Goal: Find specific page/section: Find specific page/section

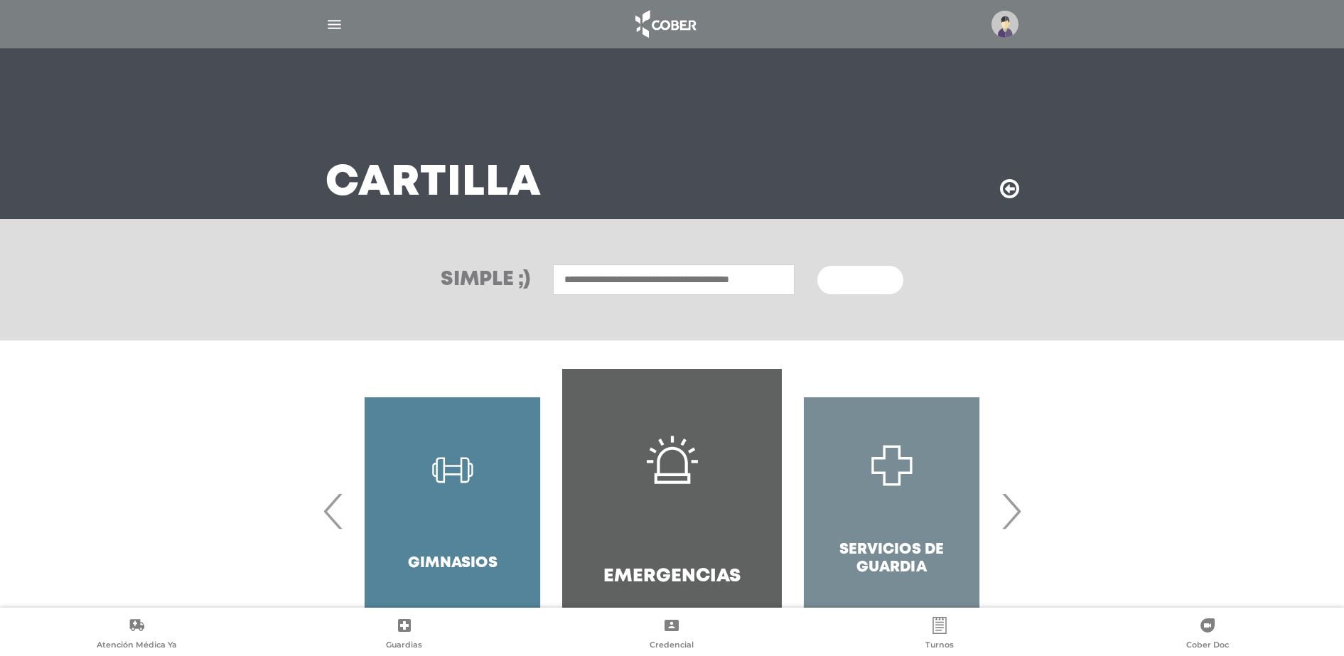
click at [657, 282] on input "text" at bounding box center [674, 279] width 242 height 31
type input "*"
click at [625, 314] on div "[GEOGRAPHIC_DATA]" at bounding box center [674, 310] width 236 height 17
type input "**********"
click at [892, 273] on button "Buscar" at bounding box center [860, 280] width 85 height 28
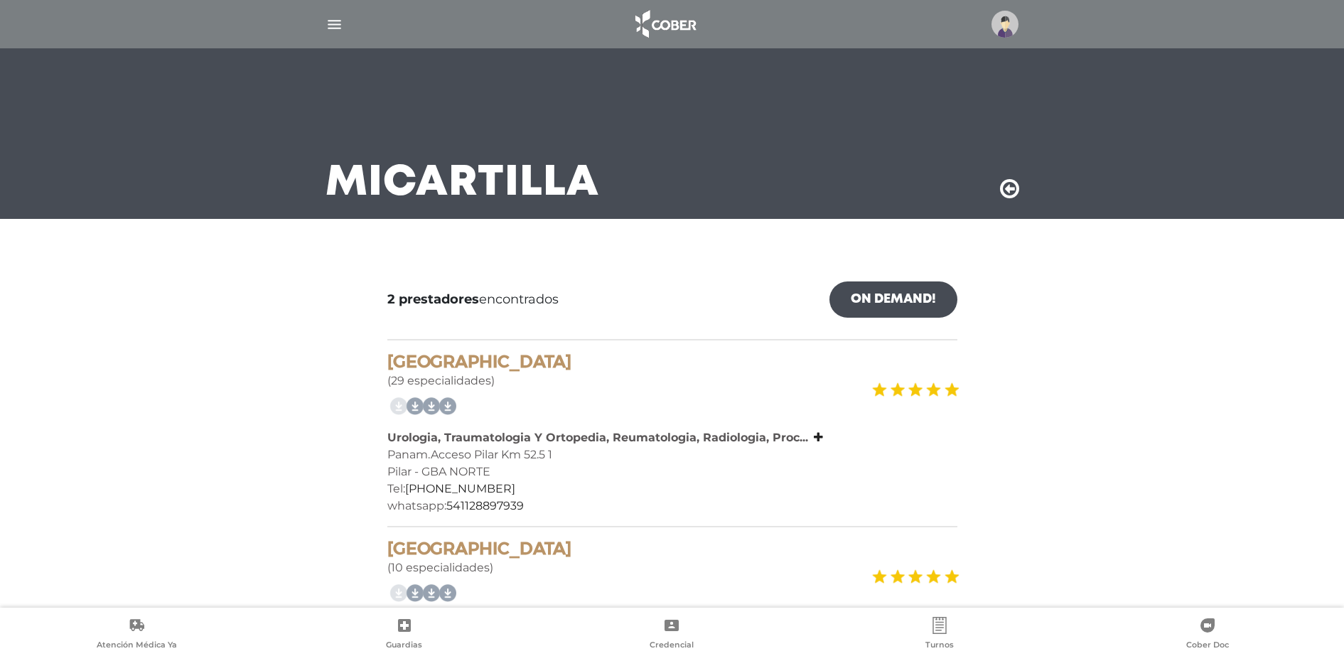
scroll to position [118, 0]
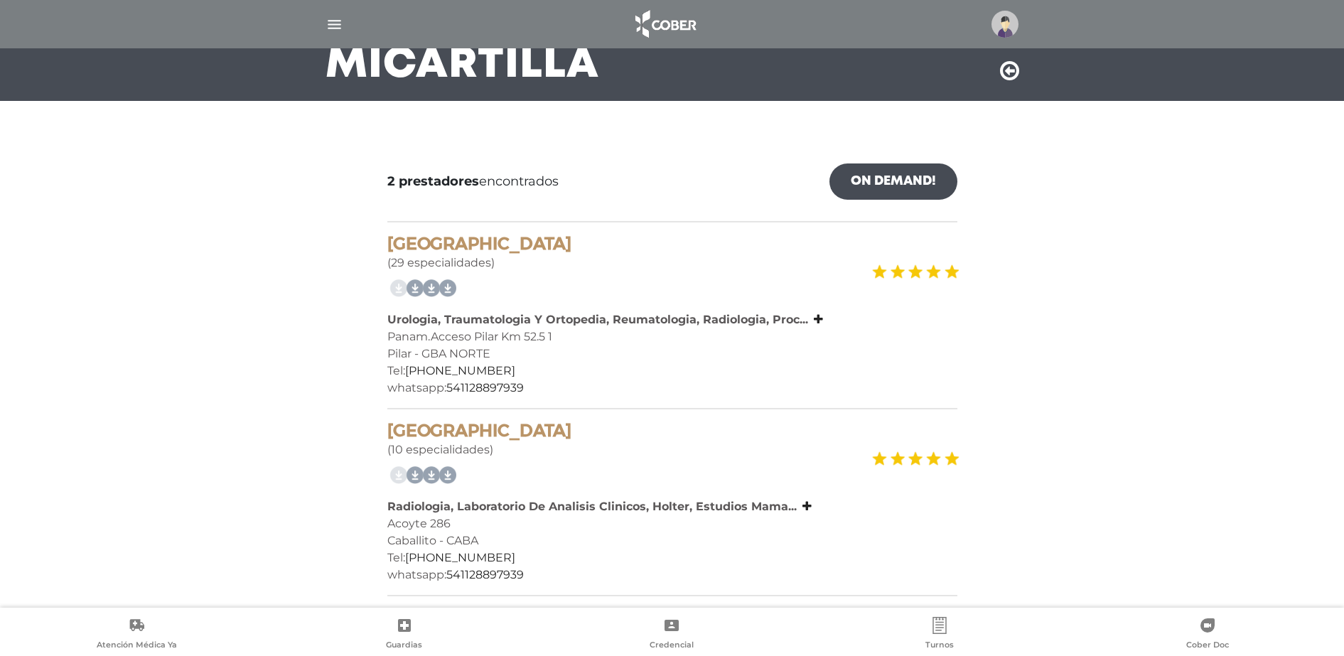
click at [336, 25] on img "button" at bounding box center [335, 25] width 18 height 18
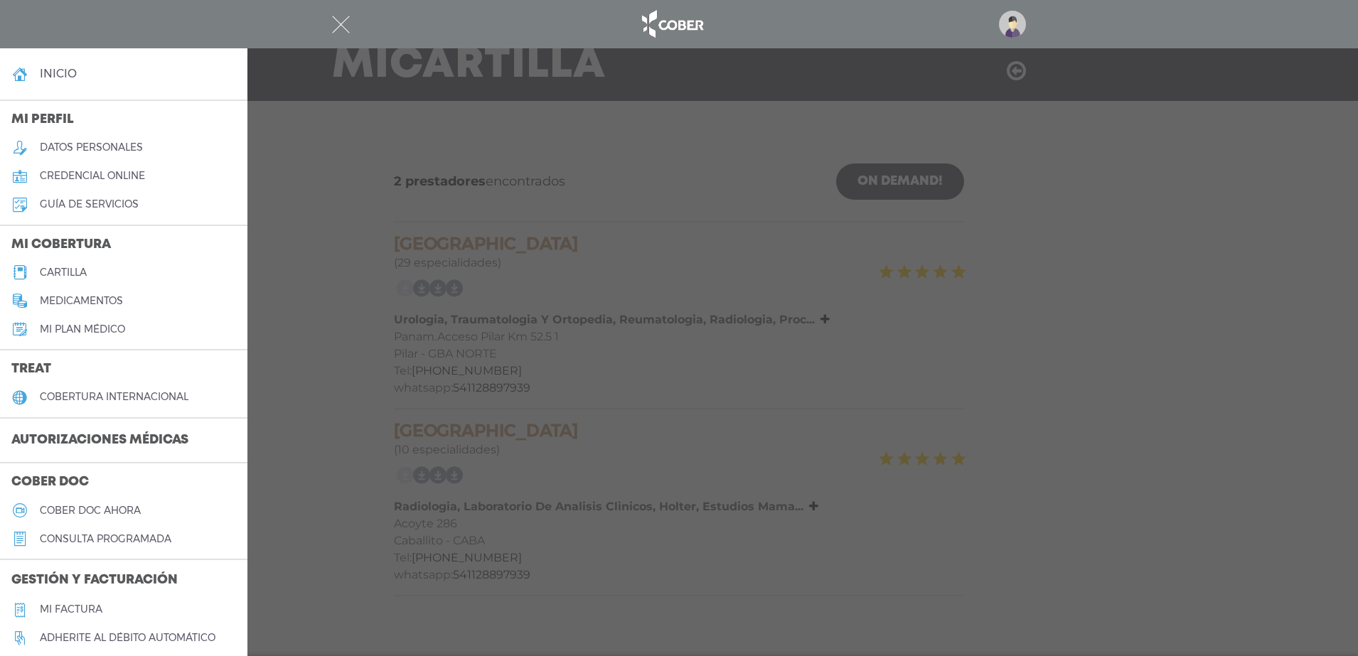
click at [73, 273] on h5 "cartilla" at bounding box center [63, 273] width 47 height 12
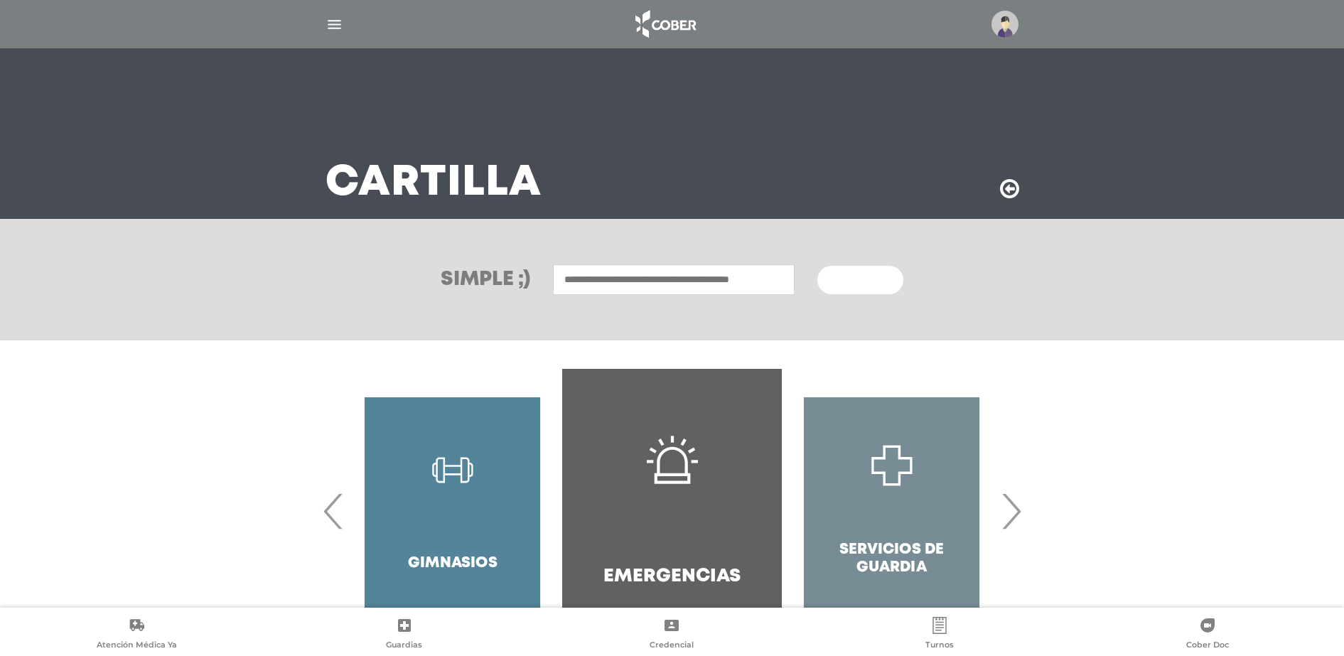
click at [623, 275] on input "text" at bounding box center [674, 279] width 242 height 31
click at [621, 310] on div "Centro Médico Vilella" at bounding box center [674, 310] width 236 height 17
type input "**********"
click at [854, 285] on span "Buscar" at bounding box center [855, 281] width 41 height 10
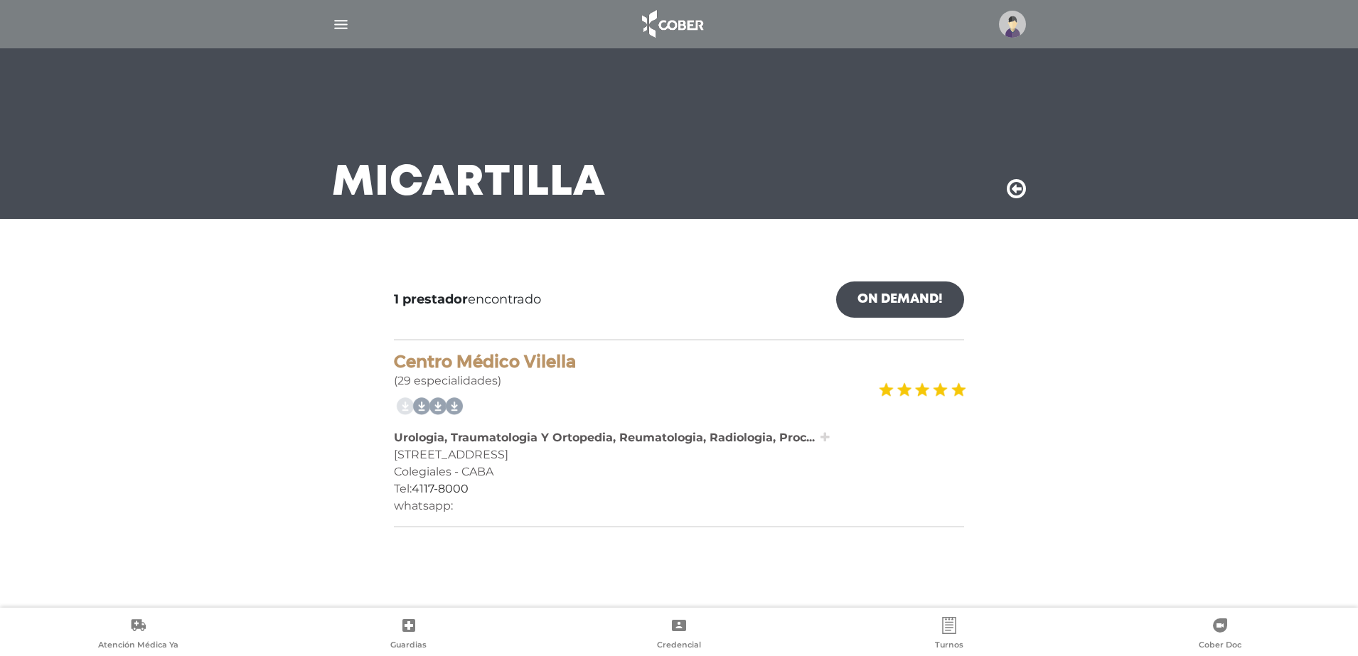
click at [826, 438] on icon at bounding box center [824, 437] width 9 height 11
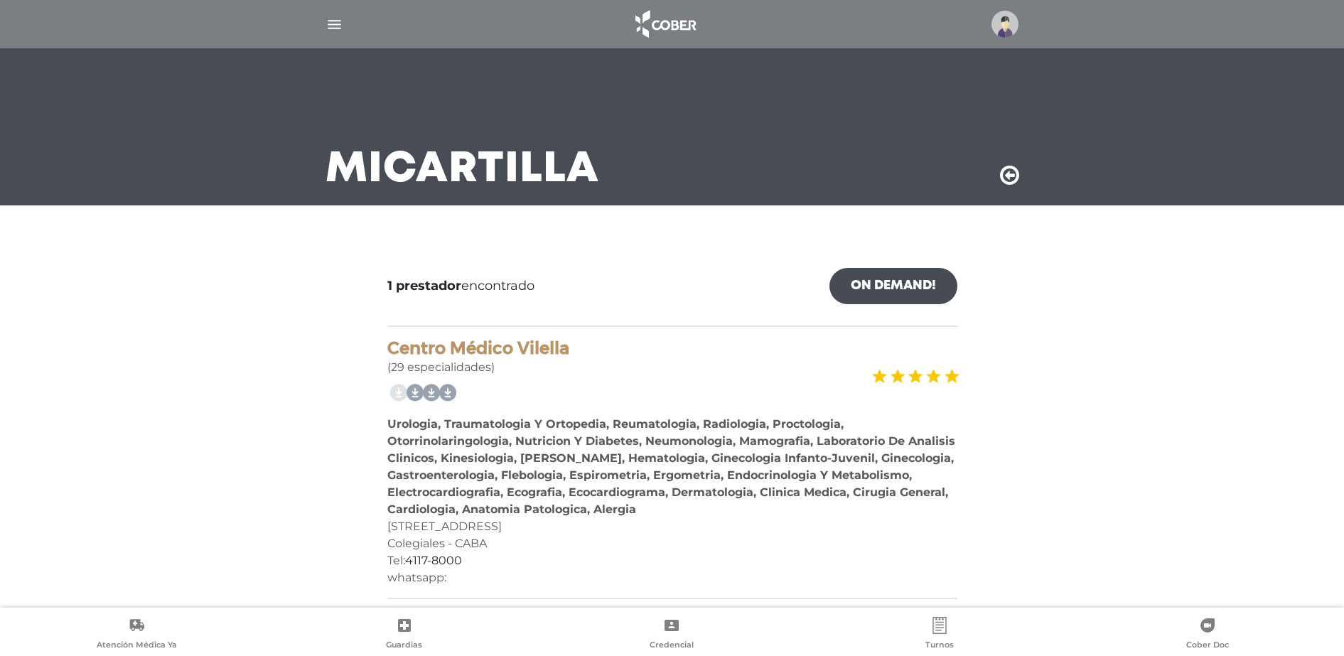
scroll to position [16, 0]
